Goal: Information Seeking & Learning: Learn about a topic

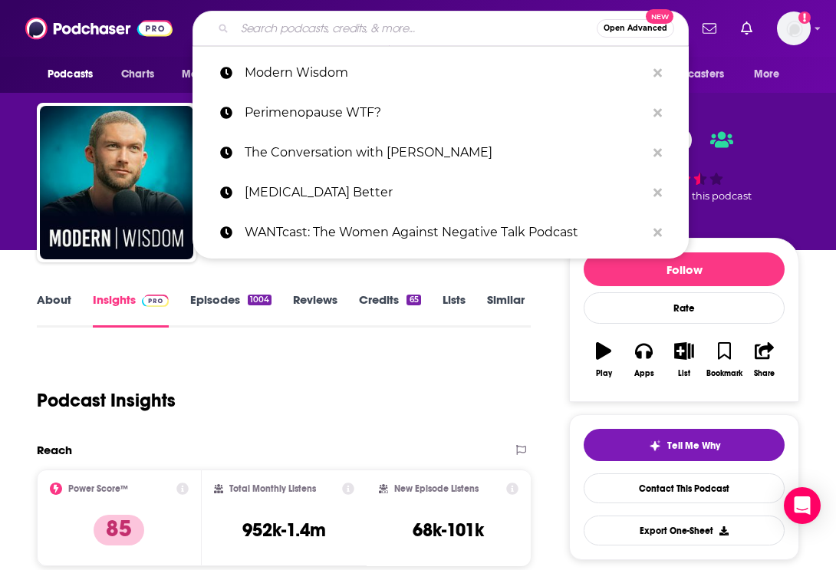
scroll to position [152, 0]
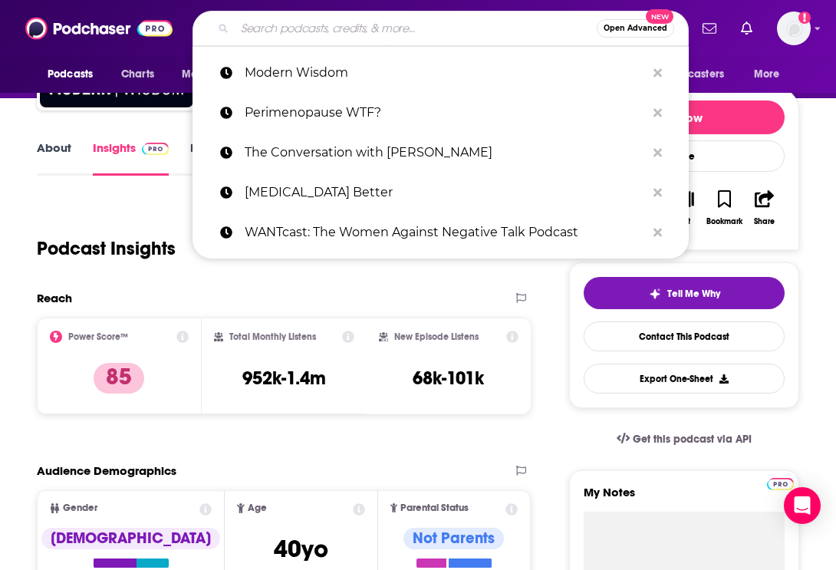
click at [341, 33] on input "Search podcasts, credits, & more..." at bounding box center [416, 28] width 362 height 25
type input "Woman Owned"
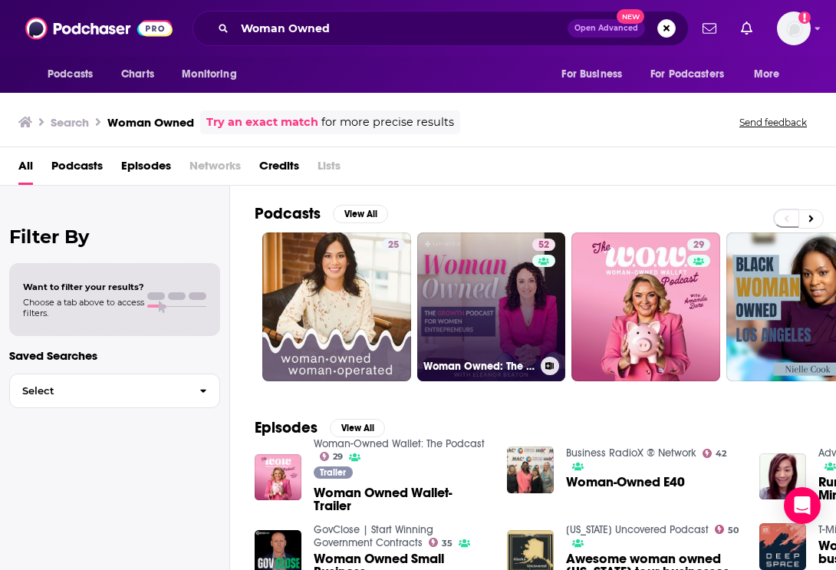
click at [497, 333] on link "52 Woman Owned: The Growth Podcast for Women Entrepreneurs" at bounding box center [491, 306] width 149 height 149
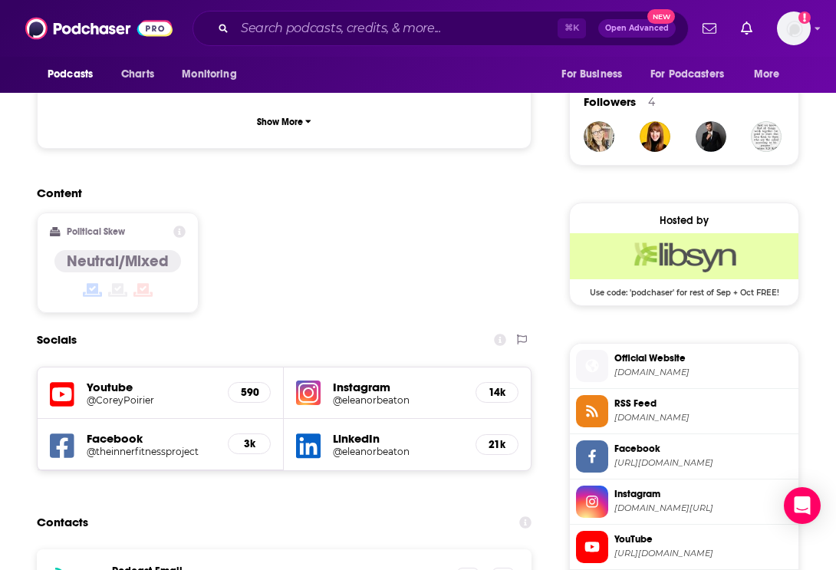
scroll to position [1130, 0]
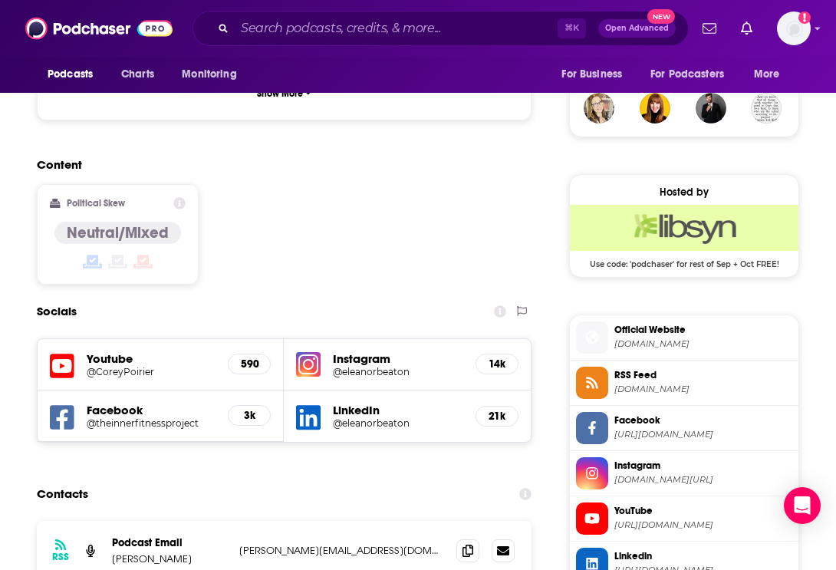
click at [495, 357] on h5 "14k" at bounding box center [496, 363] width 17 height 13
click at [381, 351] on h5 "Instagram" at bounding box center [398, 358] width 130 height 15
click at [363, 351] on h5 "Instagram" at bounding box center [398, 358] width 130 height 15
click at [313, 352] on img at bounding box center [308, 364] width 25 height 25
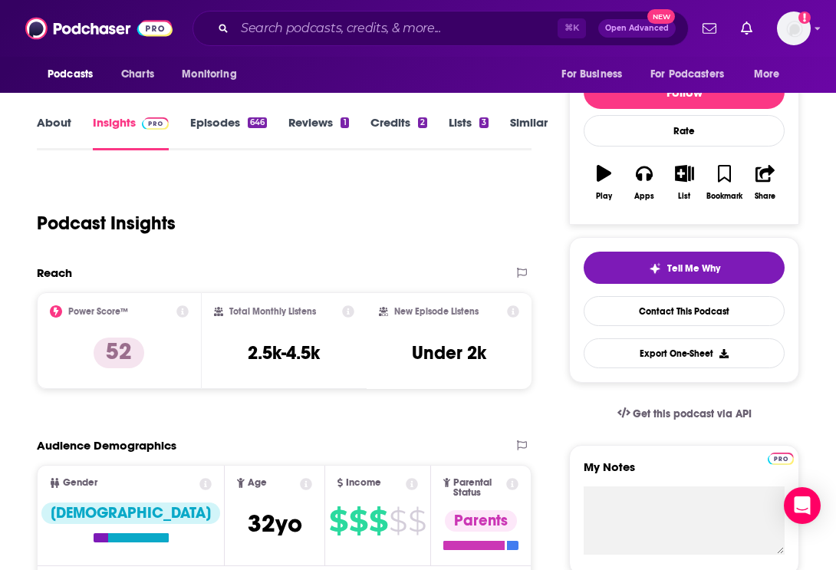
scroll to position [0, 0]
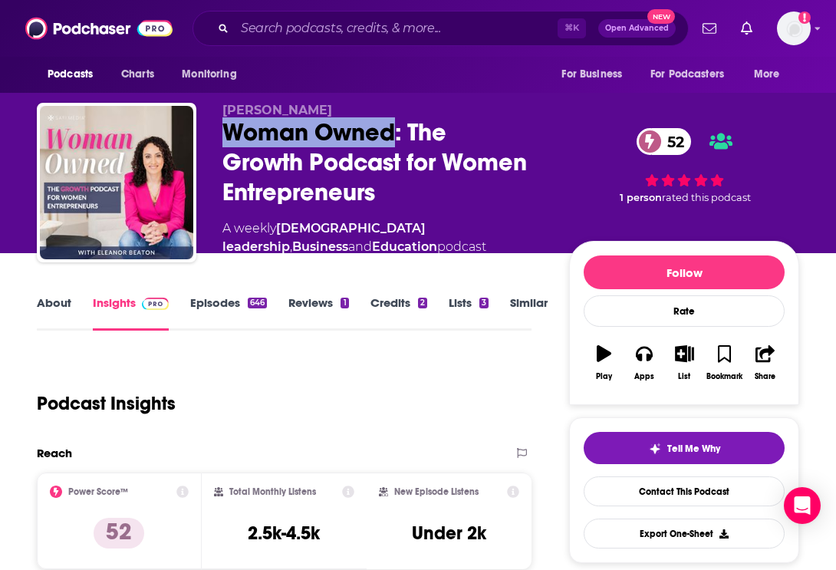
copy h2 "Woman Owned"
drag, startPoint x: 250, startPoint y: 130, endPoint x: 316, endPoint y: 149, distance: 68.7
click at [389, 135] on div "Woman Owned: The Growth Podcast for Women Entrepreneurs 52" at bounding box center [383, 162] width 322 height 90
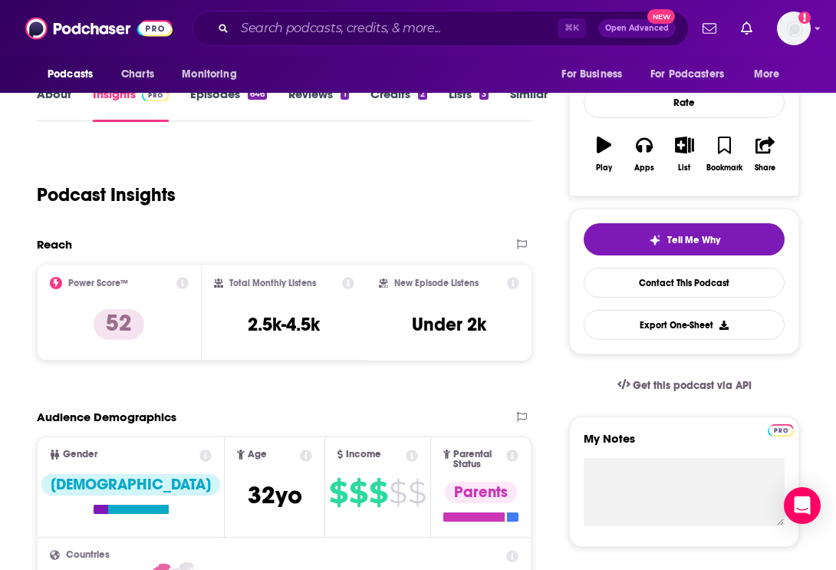
scroll to position [229, 0]
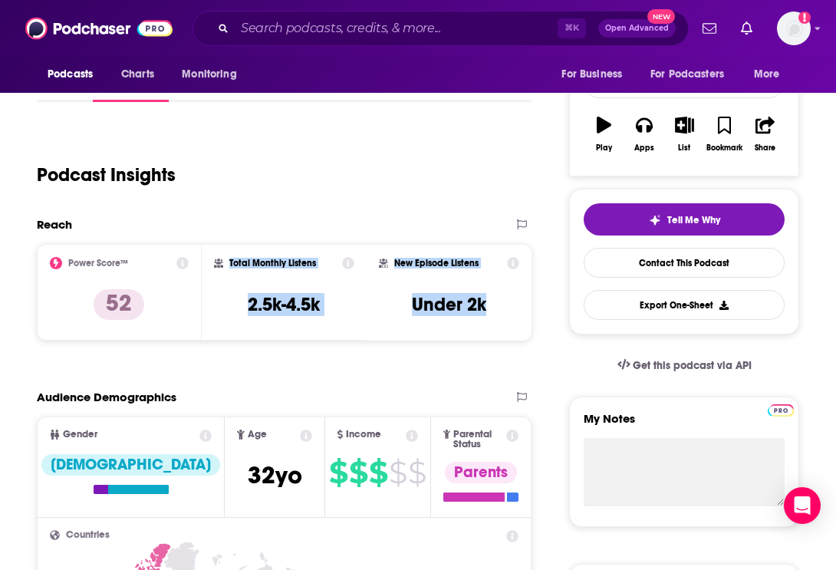
drag, startPoint x: 231, startPoint y: 262, endPoint x: 387, endPoint y: 297, distance: 160.2
click at [492, 311] on div "Power Score™ 52 Total Monthly Listens 2.5k-4.5k New Episode Listens Under 2k" at bounding box center [284, 292] width 495 height 97
copy div "Total Monthly Listens 2.5k-4.5k New Episode Listens Under 2k"
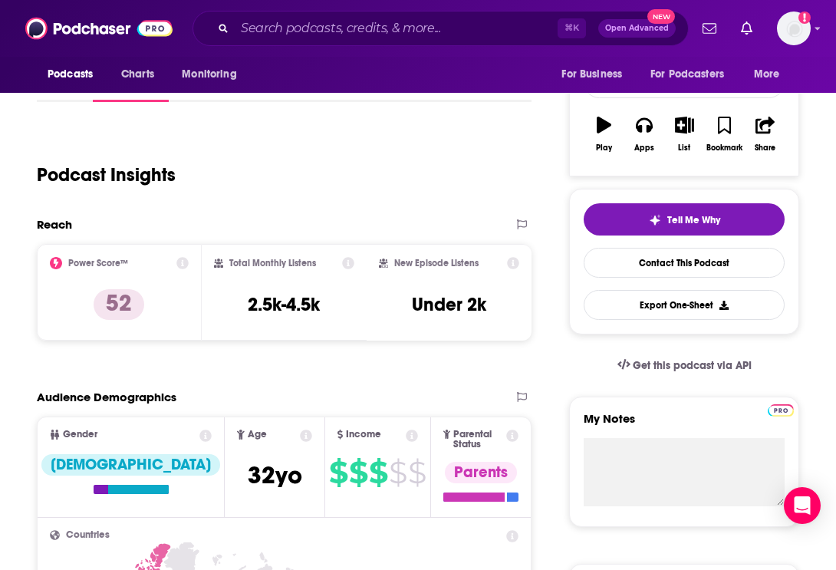
click at [428, 192] on div "Podcast Insights" at bounding box center [278, 166] width 482 height 78
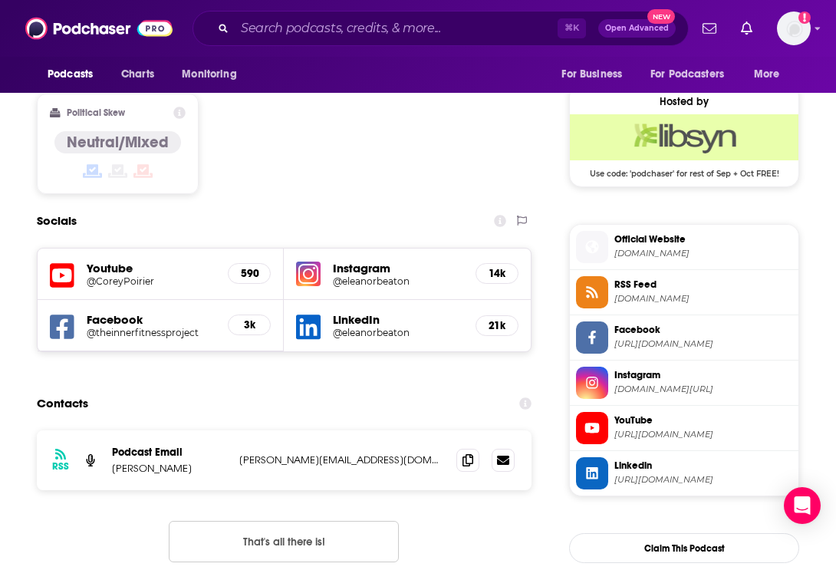
scroll to position [1279, 0]
